Goal: Download file/media

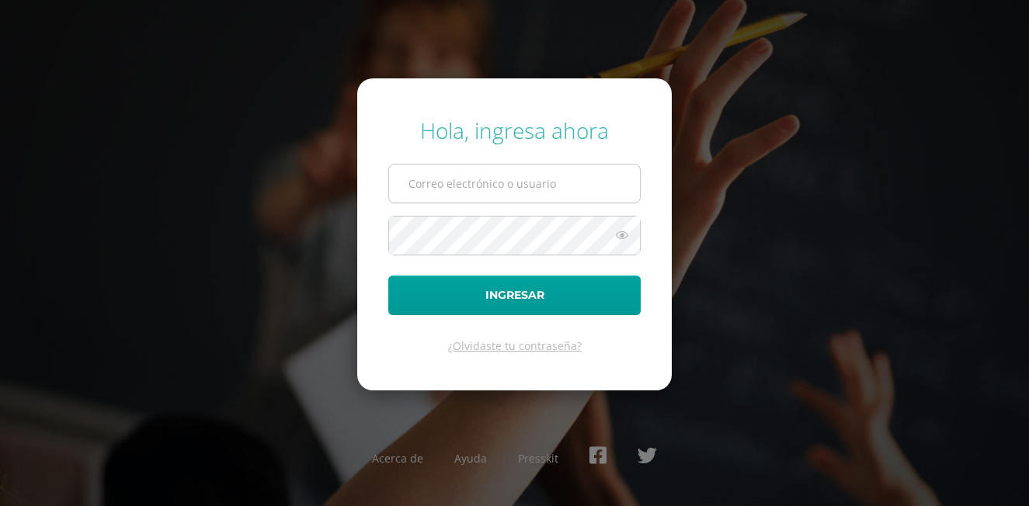
click at [478, 178] on input "text" at bounding box center [514, 184] width 251 height 38
type input "20180053@fatima.edu.gt"
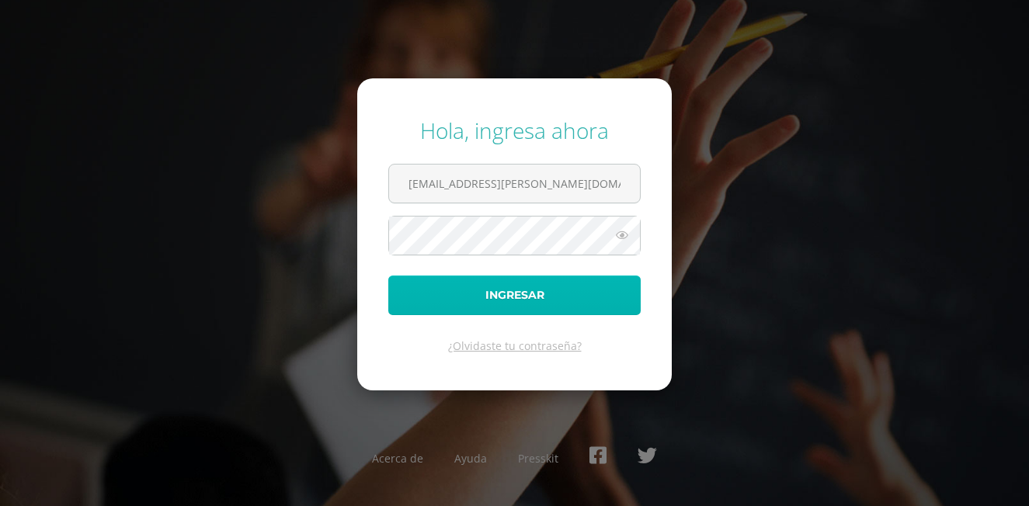
click at [451, 290] on button "Ingresar" at bounding box center [514, 296] width 252 height 40
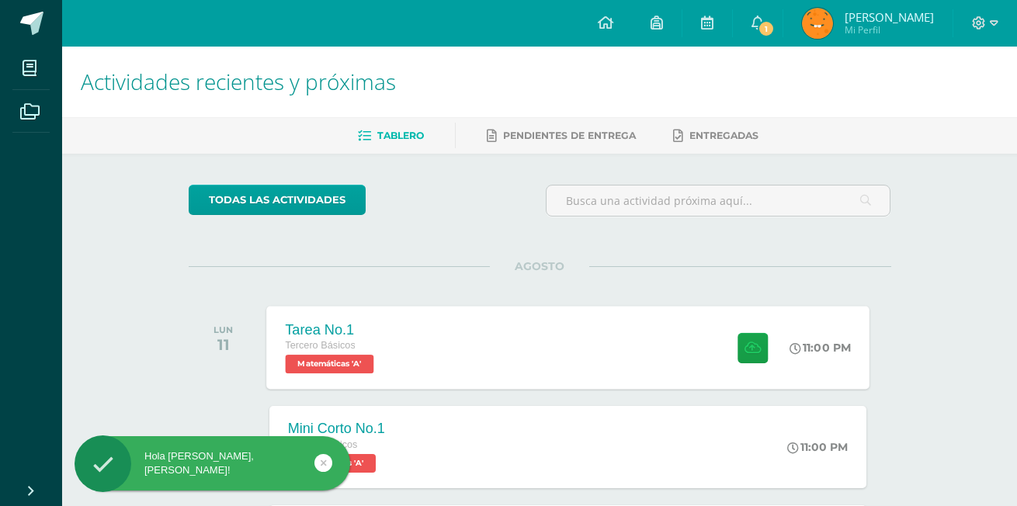
click at [658, 353] on div "Tarea No.1 Tercero Básicos Matemáticas 'A' 11:00 PM Tarea No.1 Matemáticas" at bounding box center [567, 347] width 603 height 83
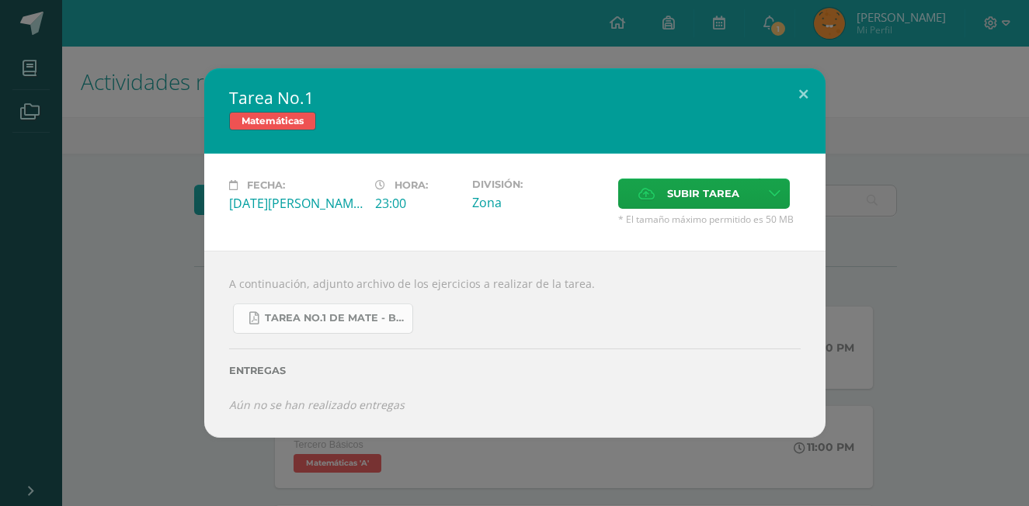
click at [372, 322] on span "Tarea No.1 de Mate - Bloque IV.pdf" at bounding box center [335, 318] width 140 height 12
